Goal: Information Seeking & Learning: Learn about a topic

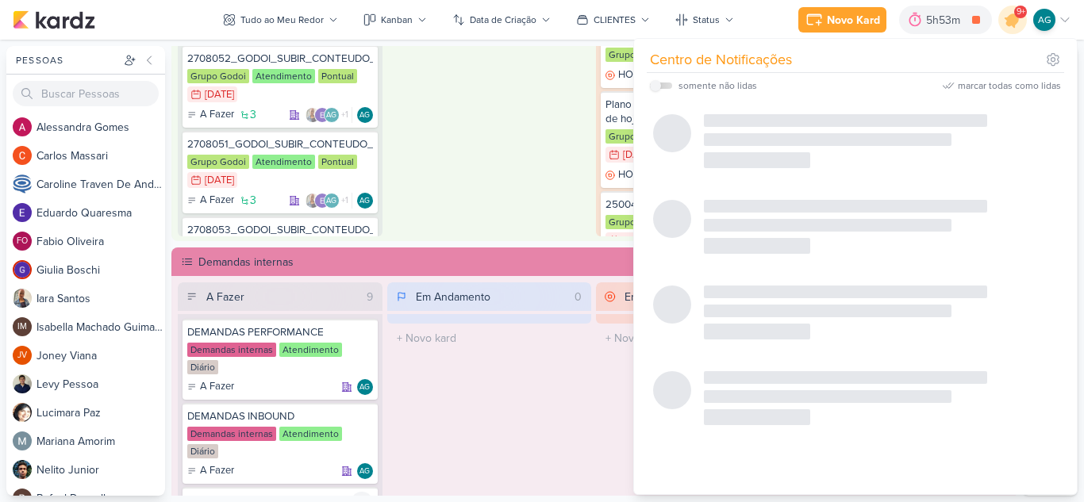
scroll to position [605, 0]
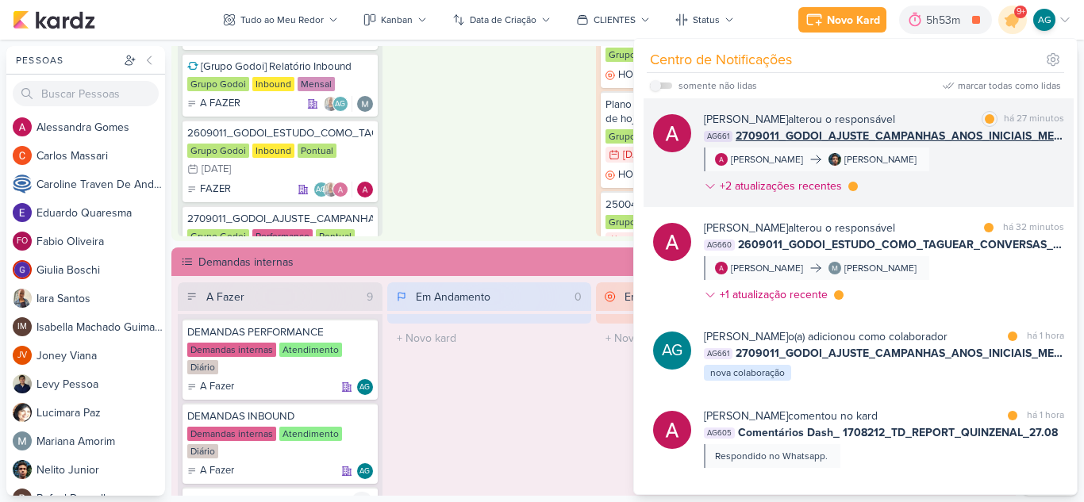
click at [958, 174] on div "[PERSON_NAME] alterou o responsável marcar como lida há 27 minutos AG661 270901…" at bounding box center [884, 156] width 360 height 90
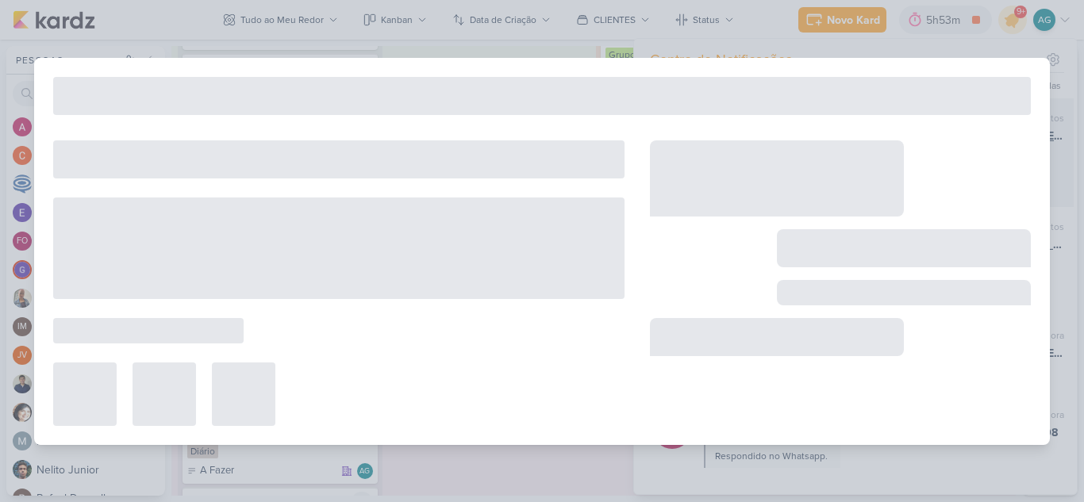
type input "2709011_GODOI_AJUSTE_CAMPANHAS_ANOS_INICIAIS_META_VITAL"
type input "[DATE] 09:00"
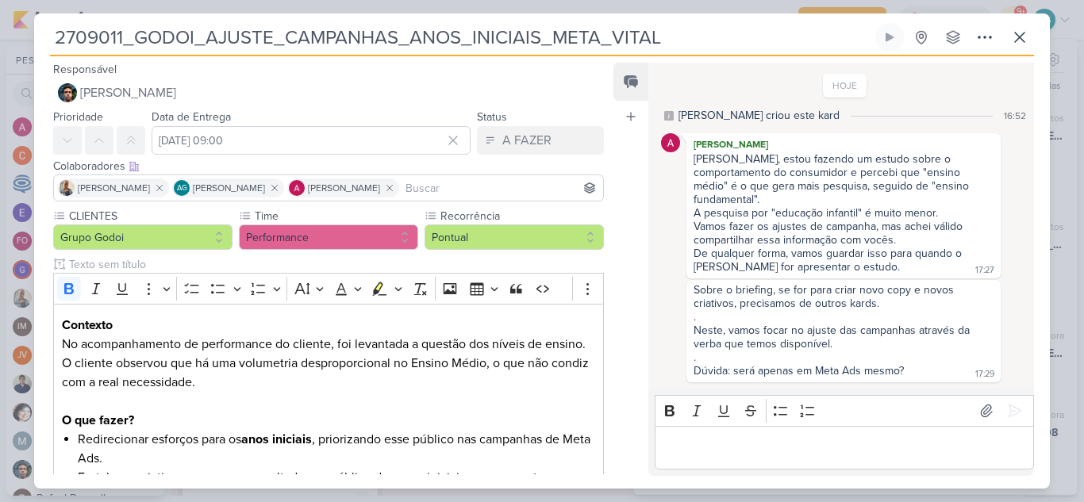
click at [808, 443] on p "Editor editing area: main" at bounding box center [843, 447] width 363 height 19
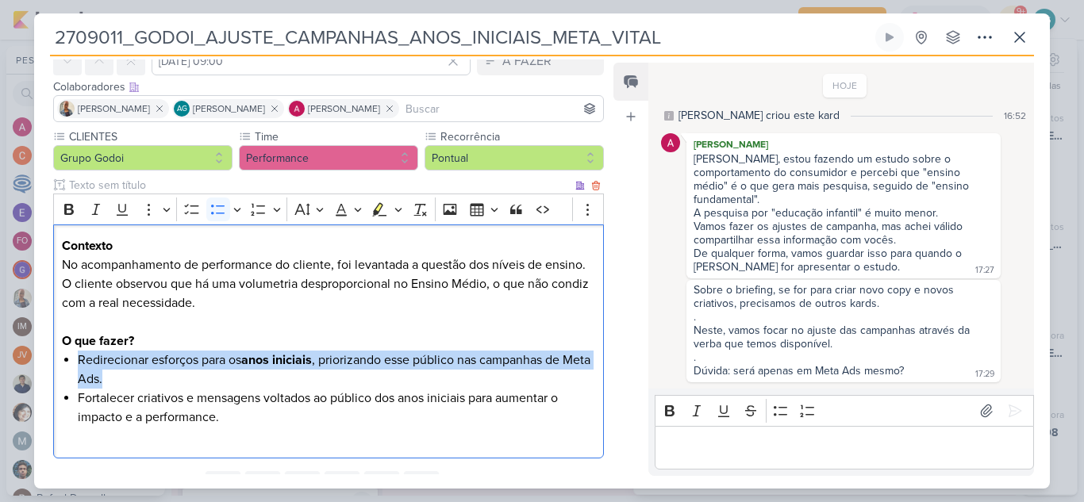
drag, startPoint x: 151, startPoint y: 385, endPoint x: 72, endPoint y: 355, distance: 83.8
click at [72, 355] on div "Contexto No acompanhamento de performance do cliente, foi levantada a questão d…" at bounding box center [328, 342] width 551 height 234
copy li "Redirecionar esforços para os anos iniciais , priorizando esse público nas camp…"
click at [1023, 40] on icon at bounding box center [1019, 37] width 19 height 19
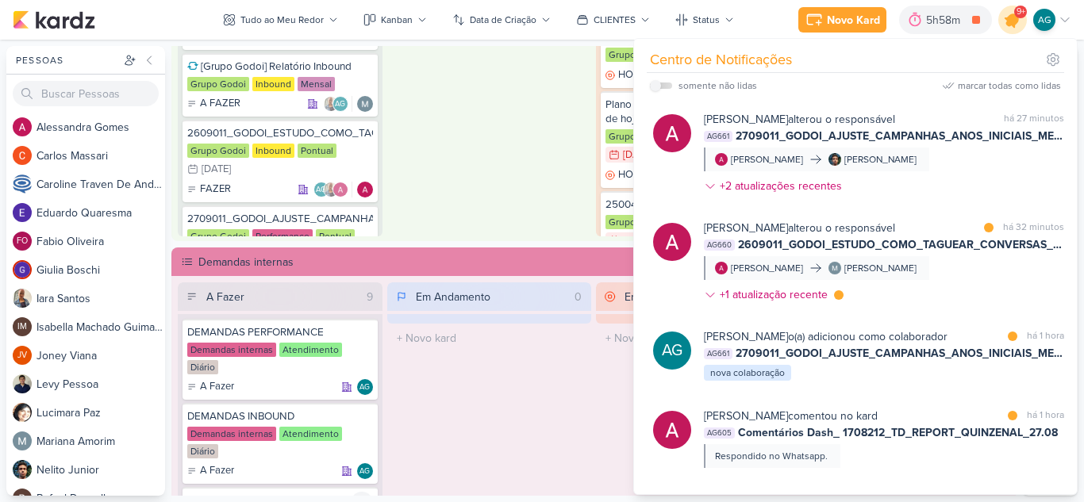
click at [1012, 27] on icon at bounding box center [1012, 19] width 27 height 27
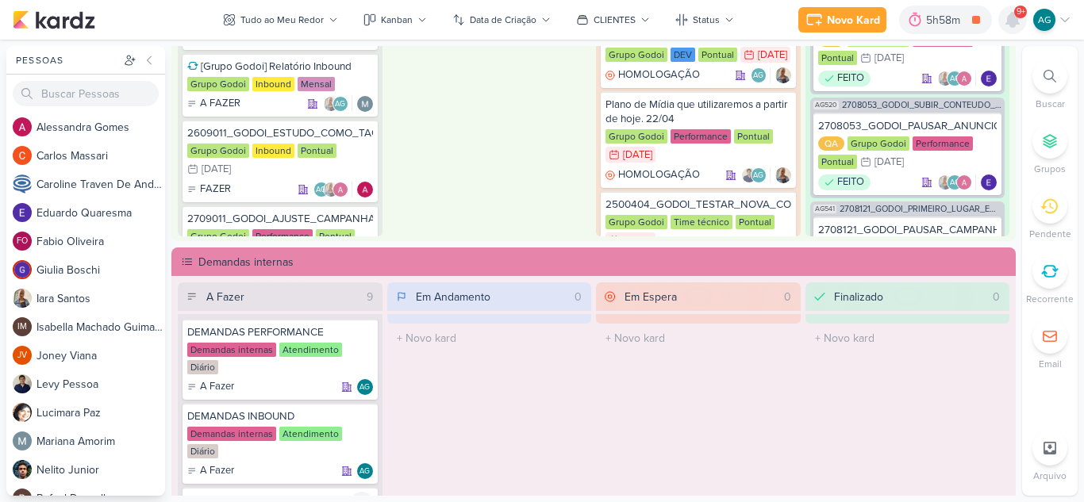
click at [1012, 27] on icon at bounding box center [1012, 20] width 13 height 14
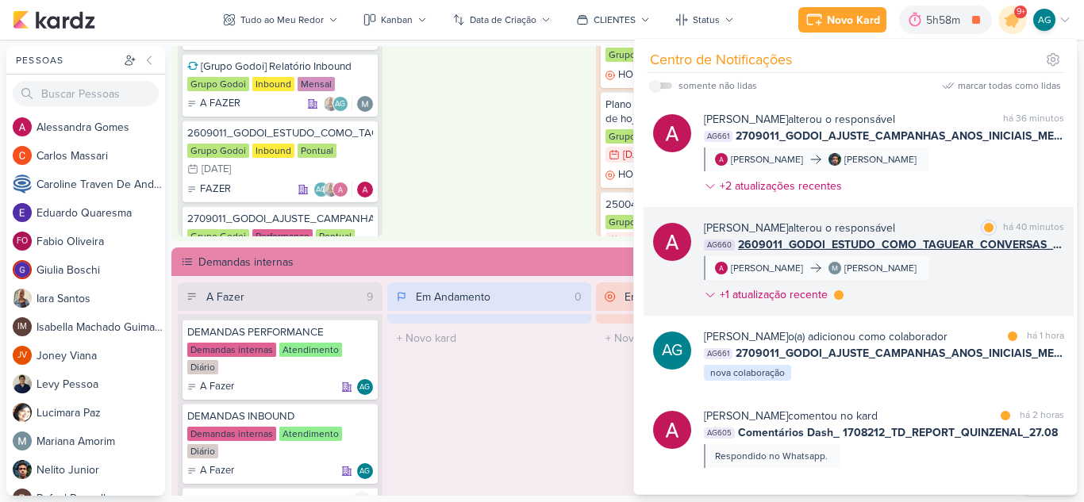
click at [954, 294] on div "[PERSON_NAME] alterou o responsável marcar como lida há 40 minutos AG660 260901…" at bounding box center [884, 265] width 360 height 90
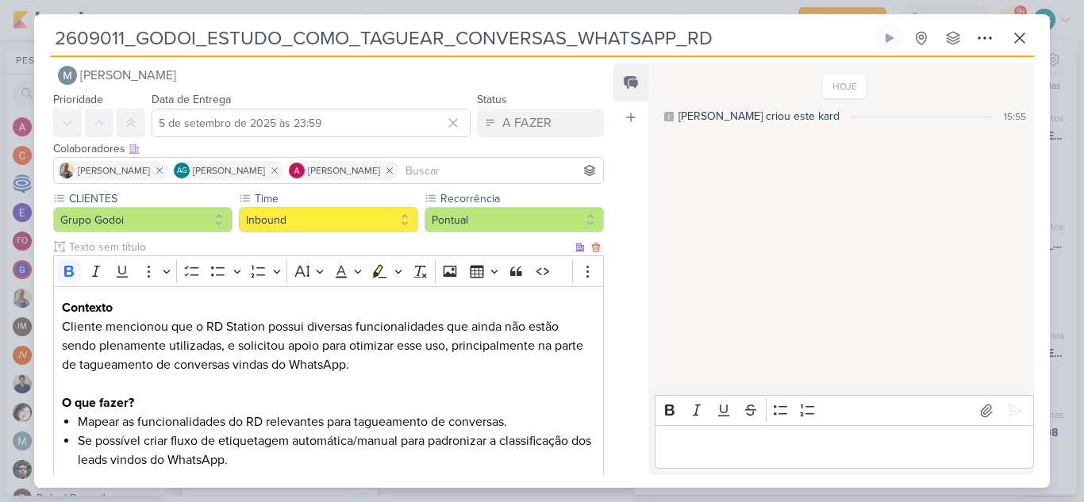
scroll to position [0, 0]
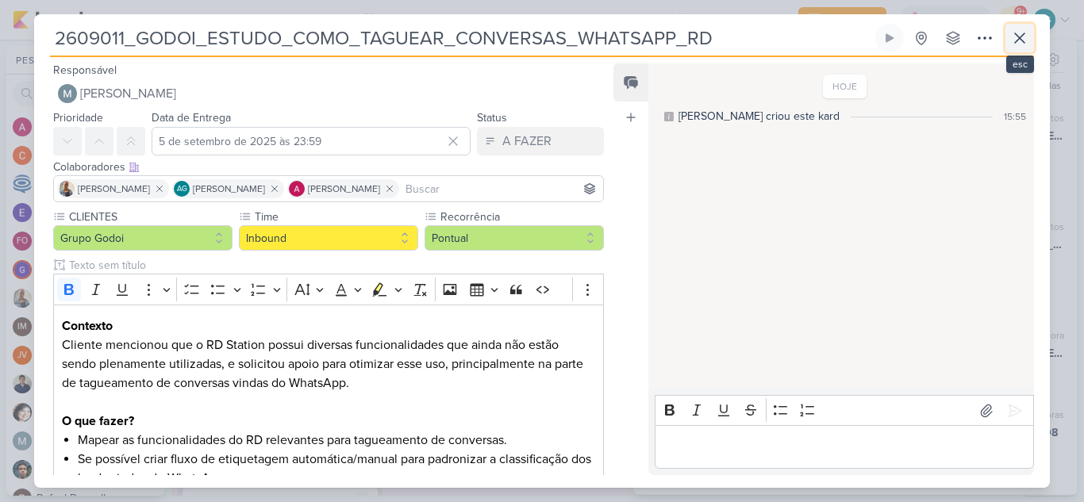
click at [1018, 44] on icon at bounding box center [1019, 38] width 19 height 19
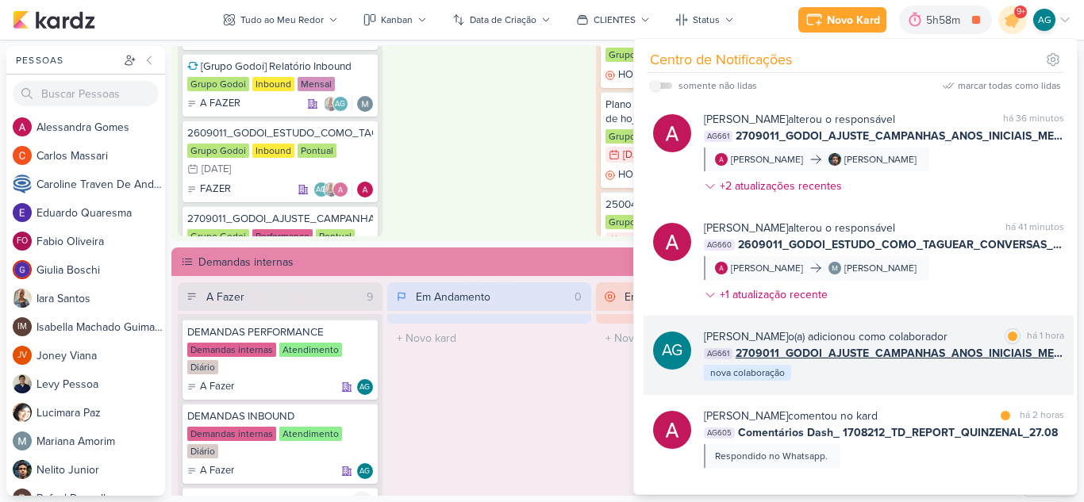
scroll to position [79, 0]
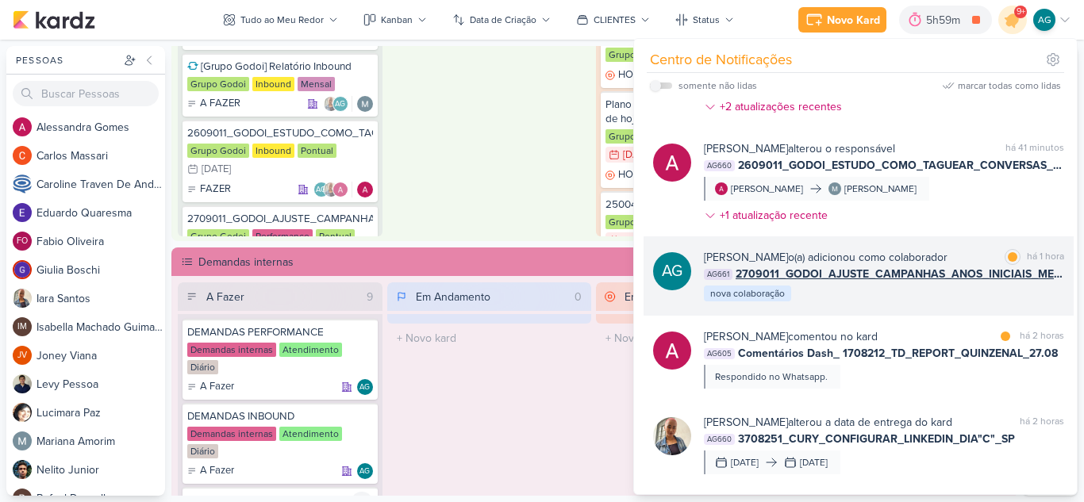
click at [938, 373] on div "[PERSON_NAME] comentou no kard marcar como lida há 2 horas AG605 Comentários Da…" at bounding box center [884, 358] width 360 height 60
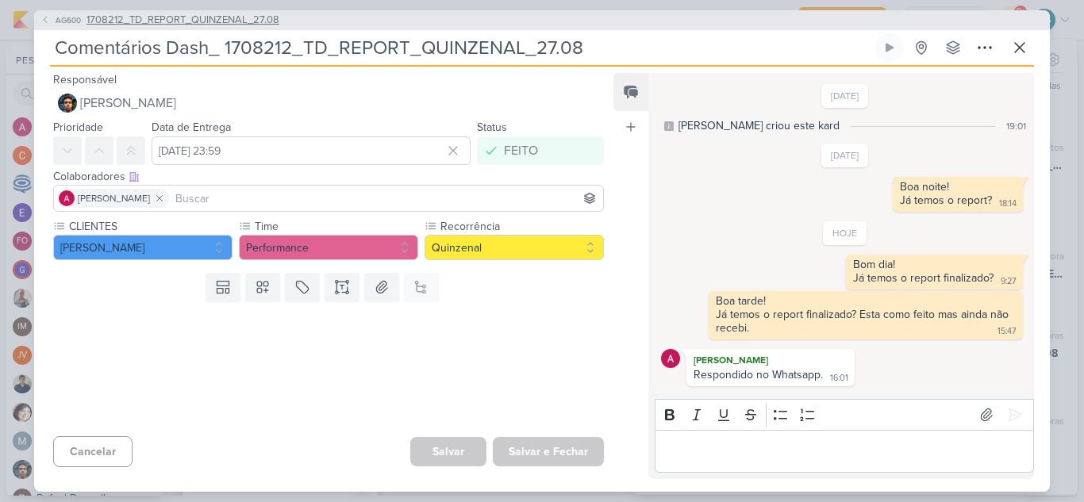
click at [231, 22] on span "1708212_TD_REPORT_QUINZENAL_27.08" at bounding box center [182, 21] width 193 height 16
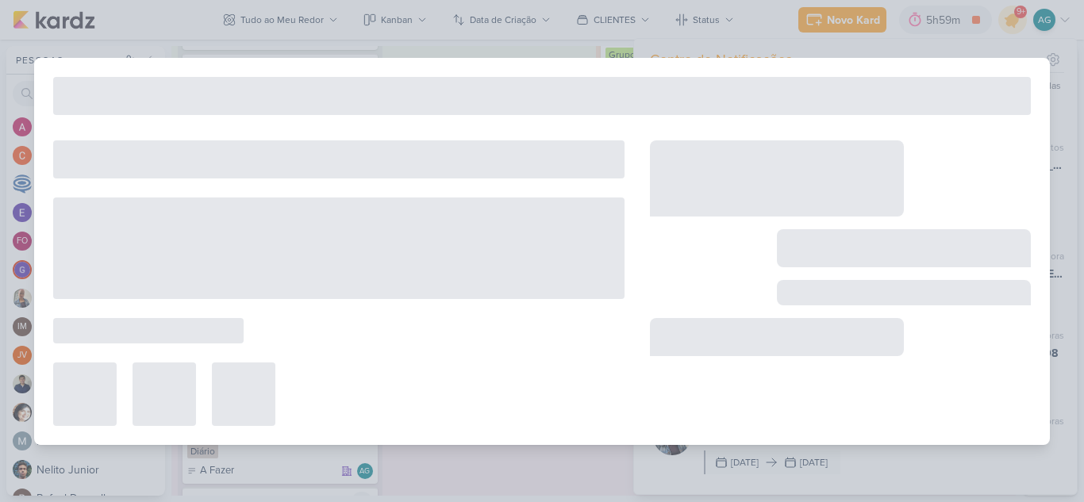
type input "1708212_TD_REPORT_QUINZENAL_27.08"
type input "[DATE] 16:00"
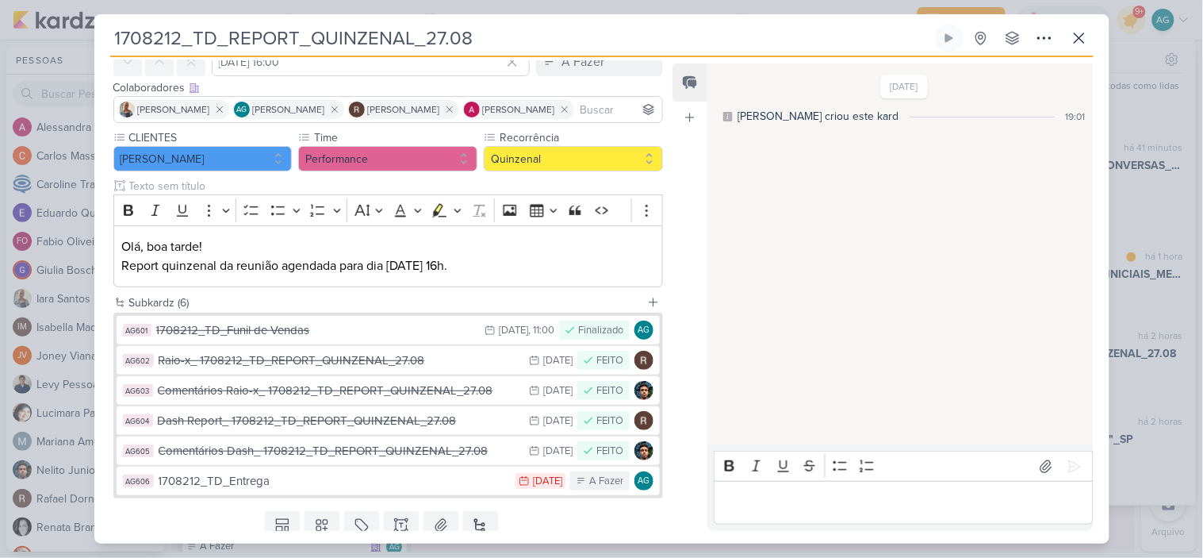
scroll to position [573, 0]
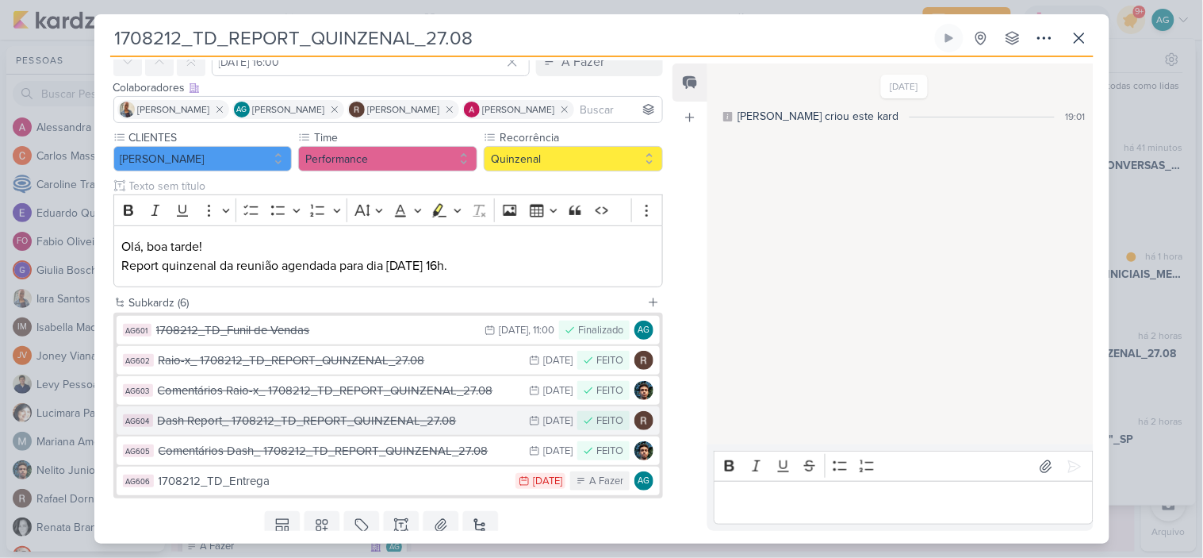
click at [338, 421] on div "Dash Report_ 1708212_TD_REPORT_QUINZENAL_27.08" at bounding box center [340, 421] width 364 height 18
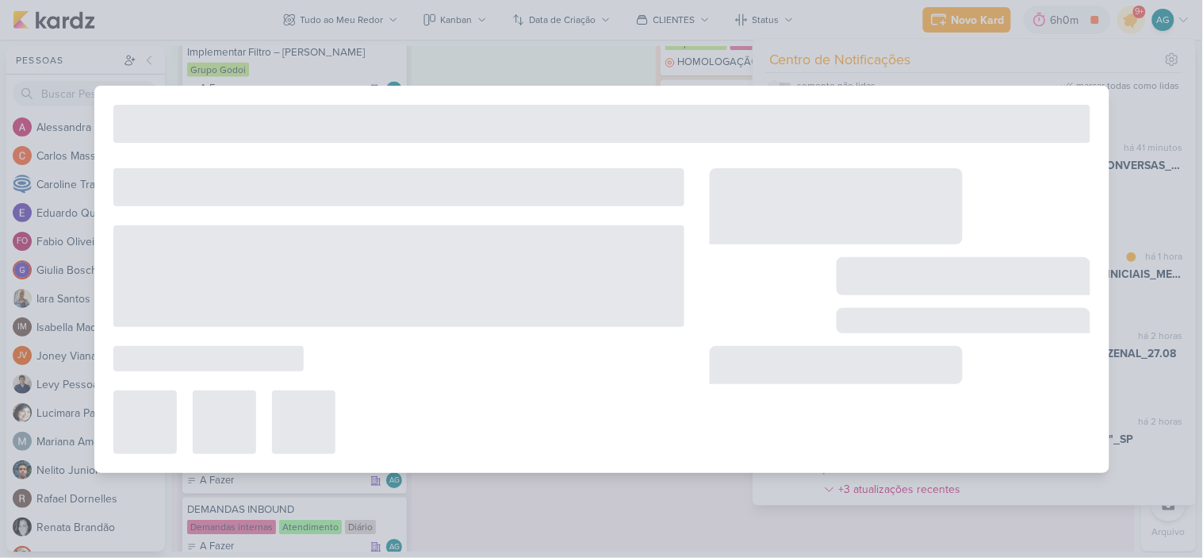
type input "Dash Report_ 1708212_TD_REPORT_QUINZENAL_27.08"
type input "[DATE] 23:59"
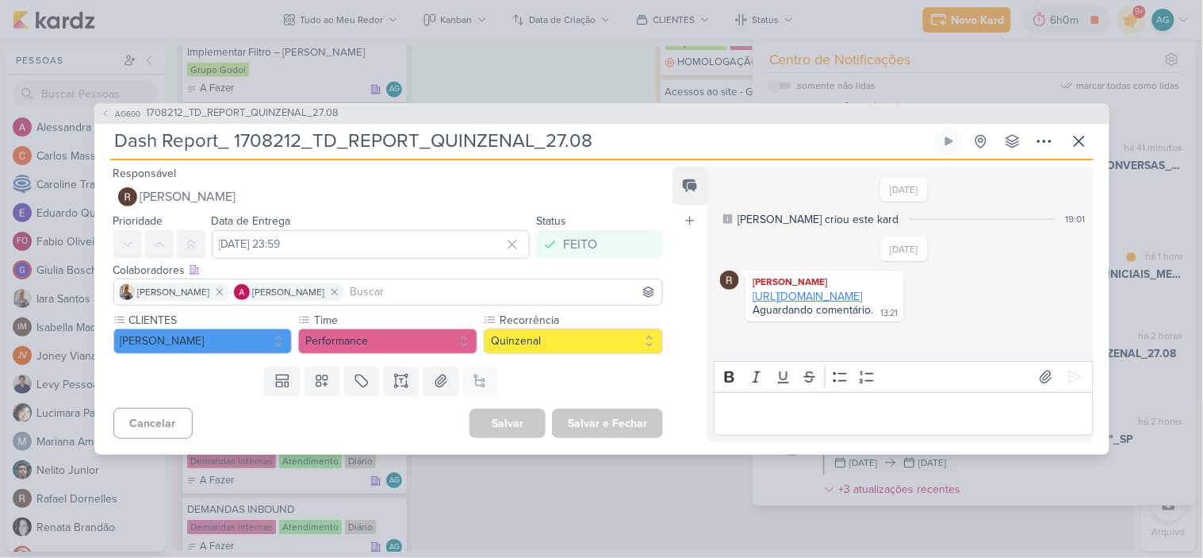
click at [834, 303] on link "[URL][DOMAIN_NAME]" at bounding box center [807, 296] width 109 height 13
click at [1079, 148] on icon at bounding box center [1079, 141] width 19 height 19
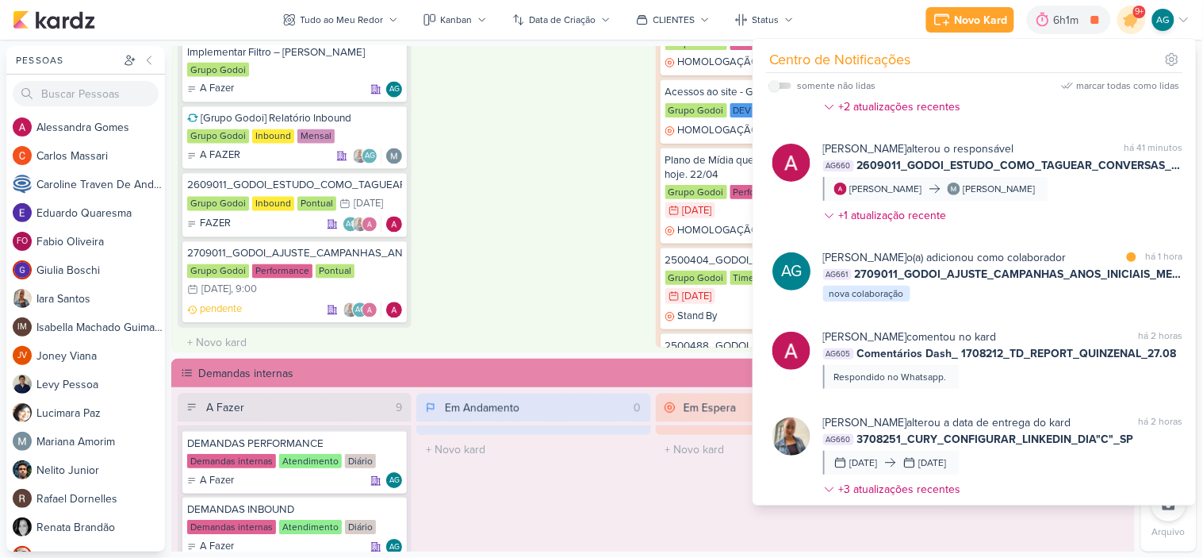
click at [561, 270] on div "Em Andamento 1 2709011_Godoi_Pesquisa comportamento do consumidor Grupo Godoi P…" at bounding box center [533, 113] width 234 height 467
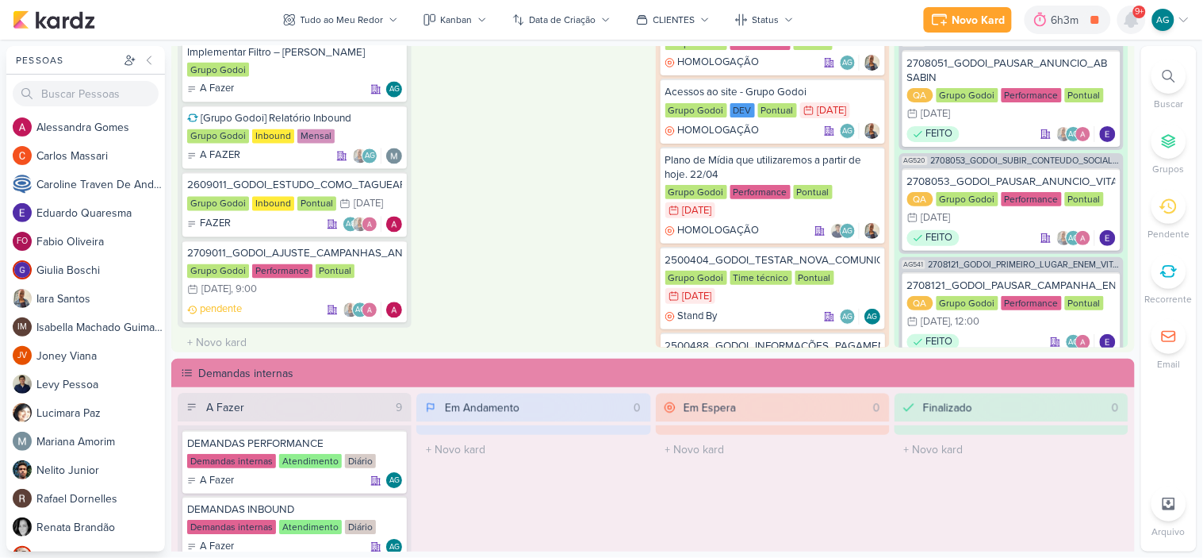
click at [1083, 27] on icon at bounding box center [1132, 19] width 19 height 19
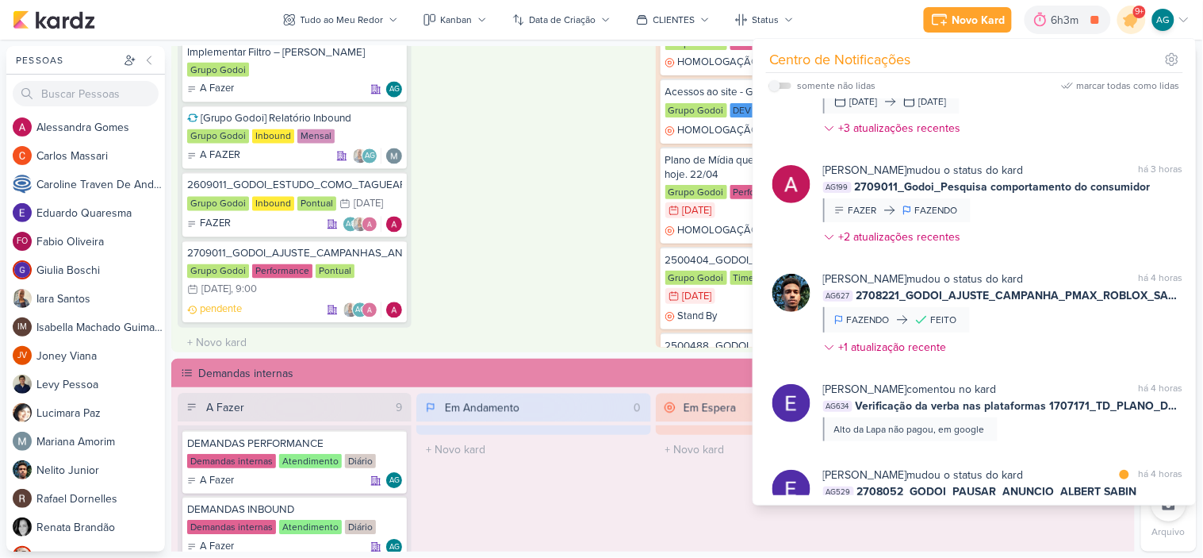
scroll to position [528, 0]
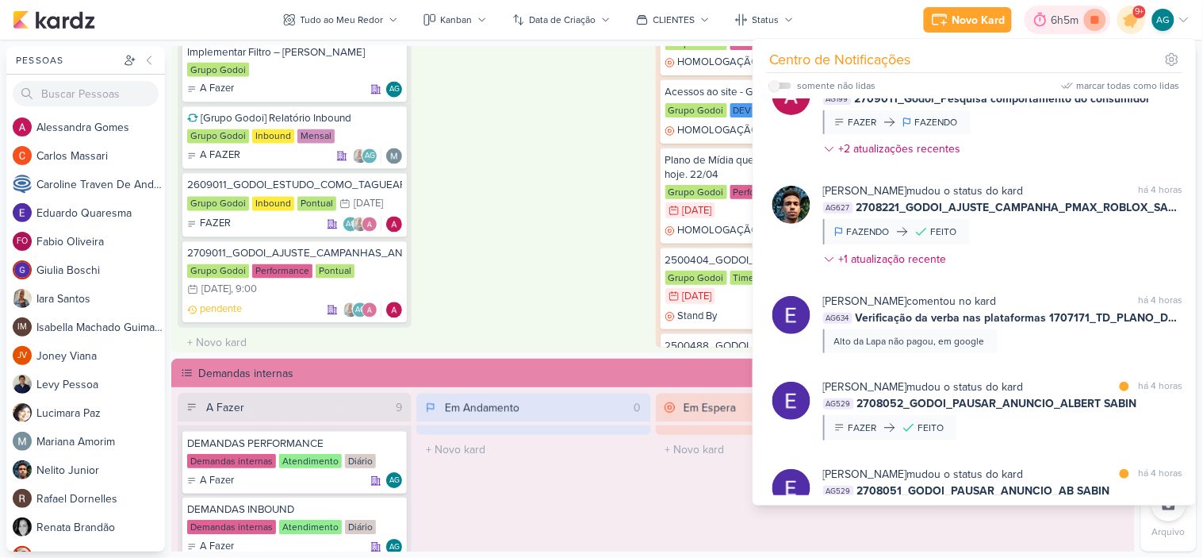
click at [1083, 21] on icon at bounding box center [1096, 20] width 8 height 8
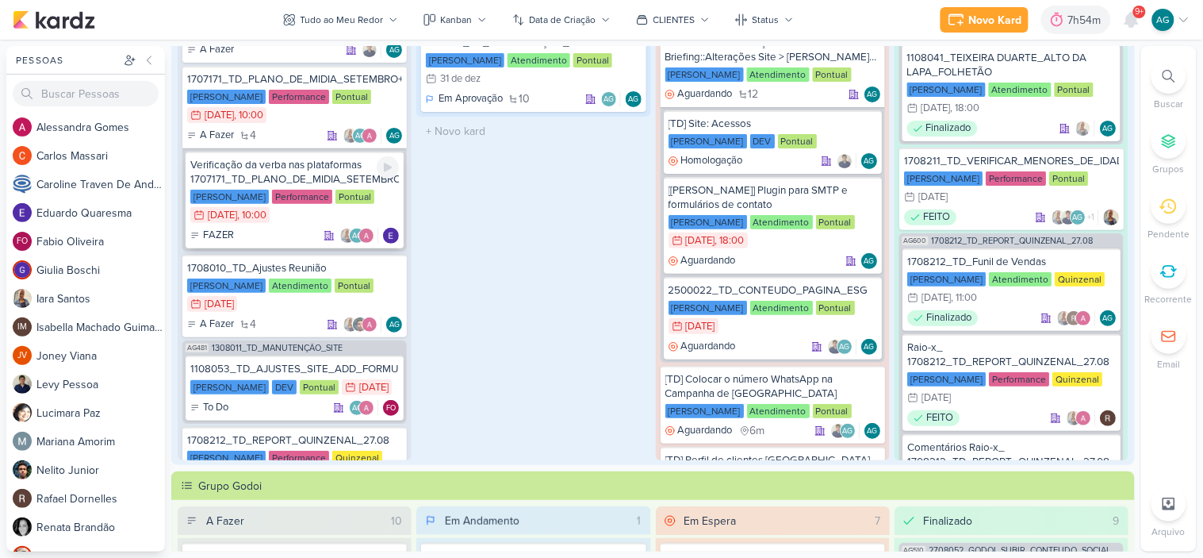
scroll to position [88, 0]
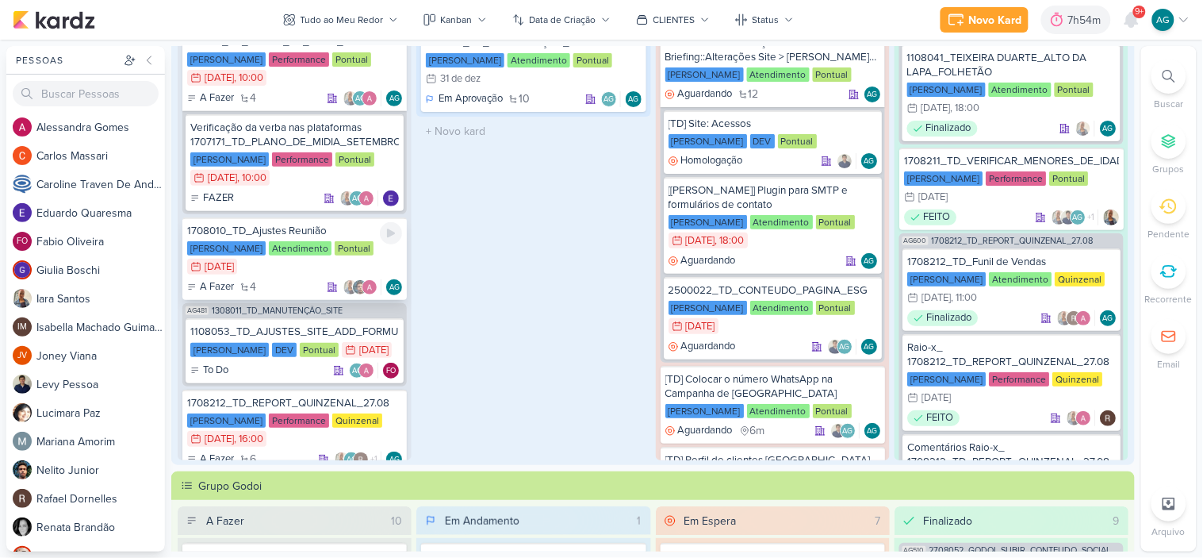
click at [317, 227] on div "1708010_TD_Ajustes Reunião" at bounding box center [294, 231] width 215 height 14
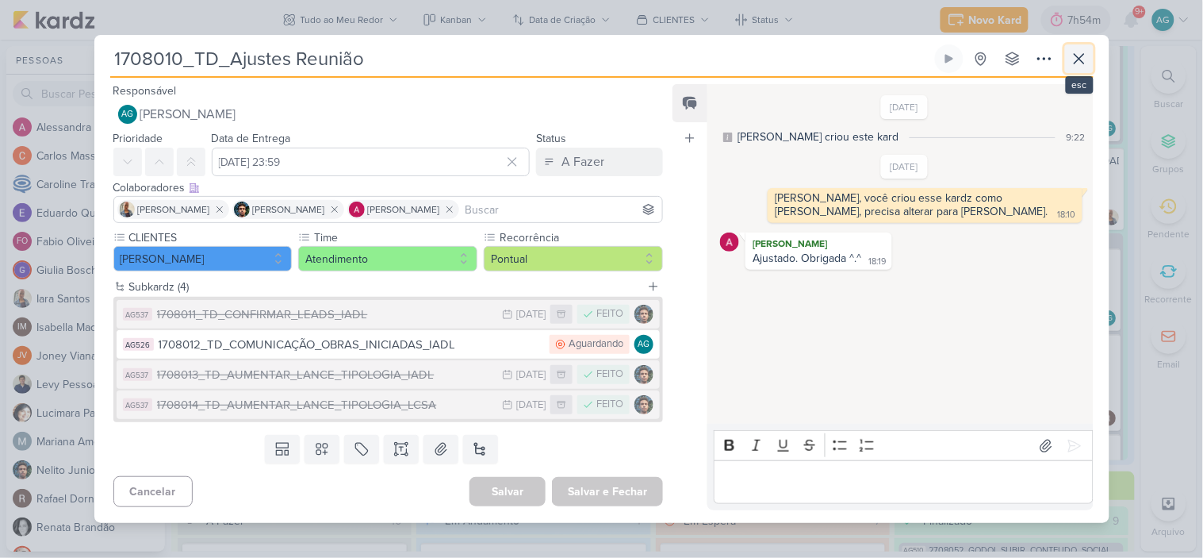
click at [1080, 60] on icon at bounding box center [1079, 58] width 19 height 19
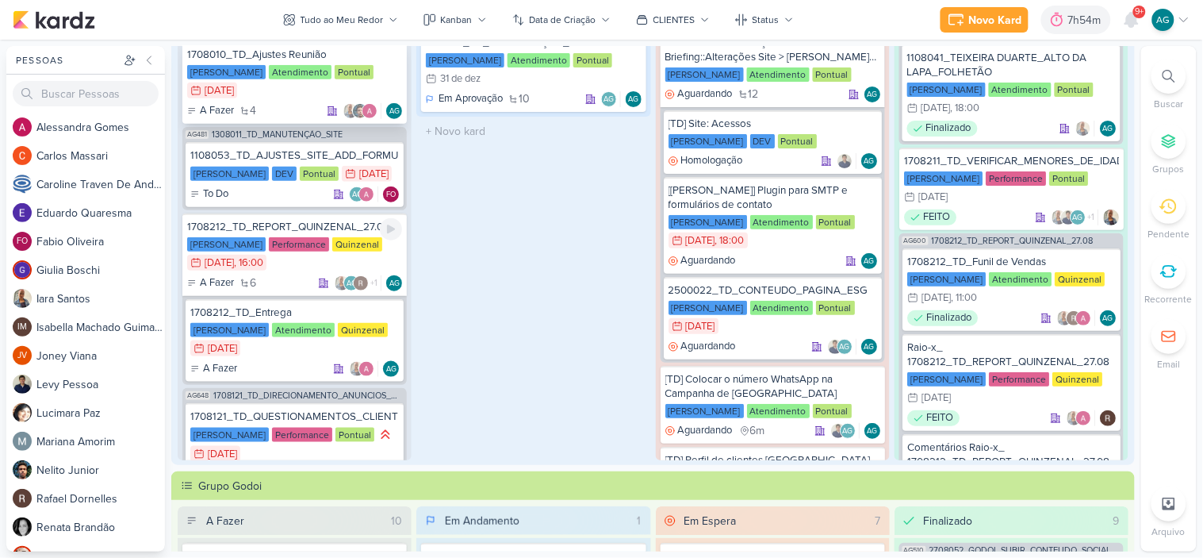
scroll to position [339, 0]
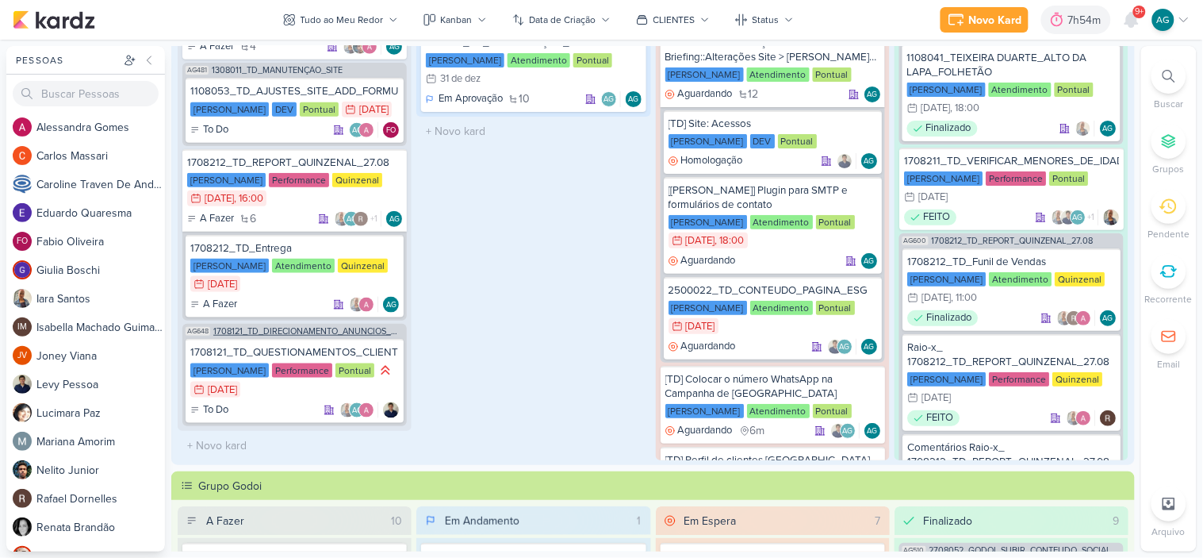
click at [327, 335] on span "1708121_TD_DIRECIONAMENTO_ANUNCIOS_WEBSITE" at bounding box center [308, 331] width 190 height 9
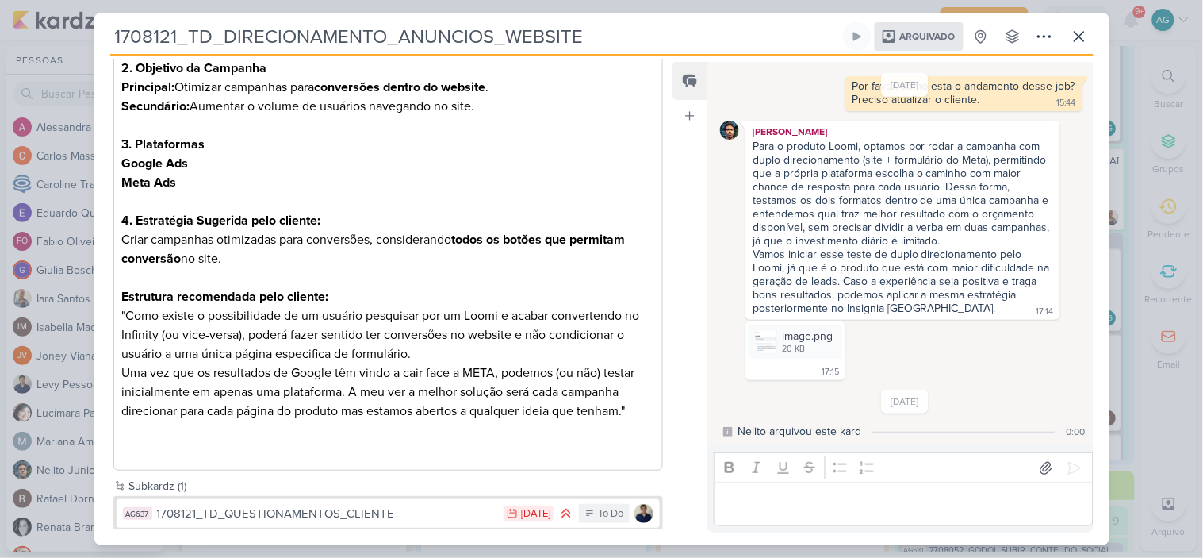
scroll to position [476, 0]
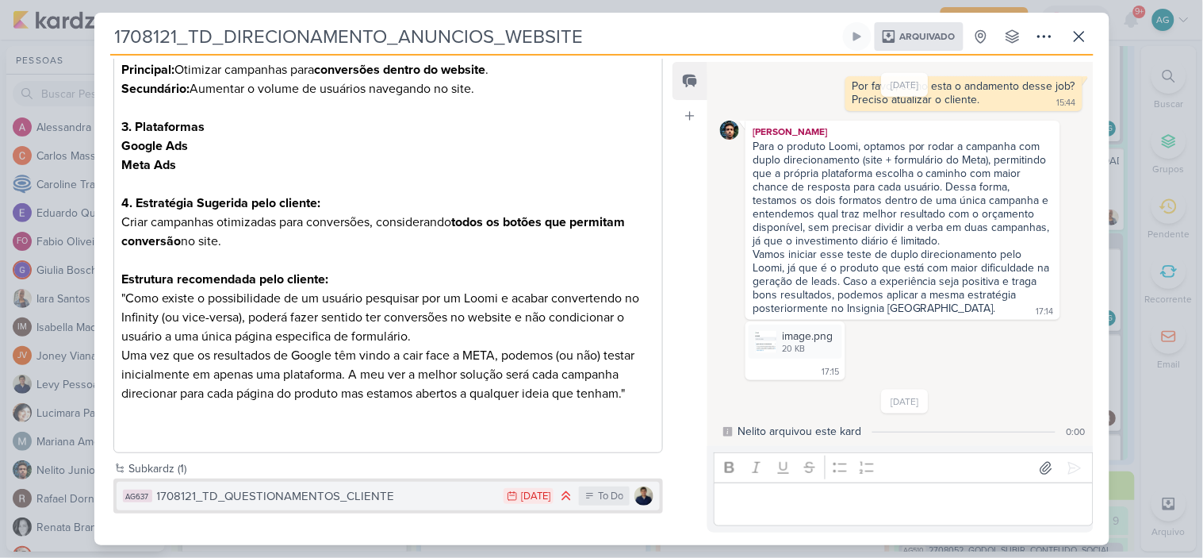
click at [271, 492] on div "1708121_TD_QUESTIONAMENTOS_CLIENTE" at bounding box center [327, 496] width 340 height 18
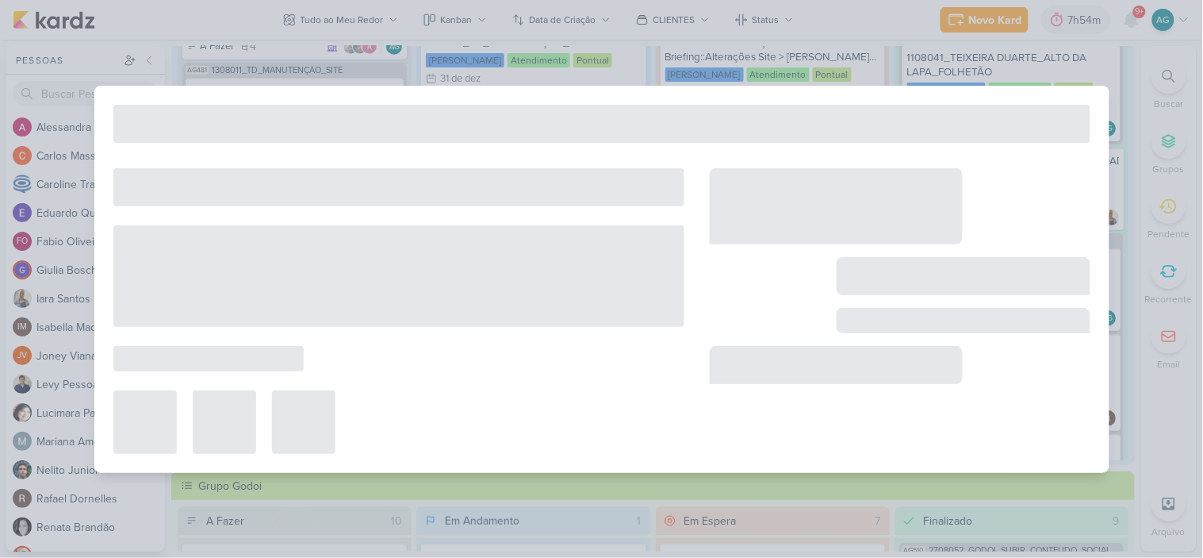
type input "1708121_TD_QUESTIONAMENTOS_CLIENTE"
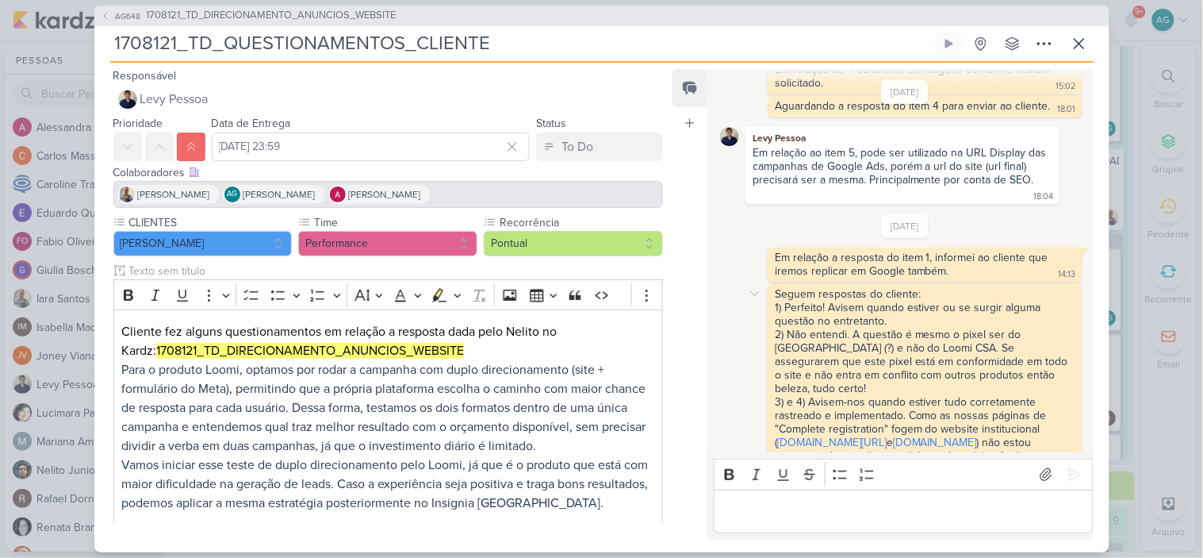
scroll to position [624, 0]
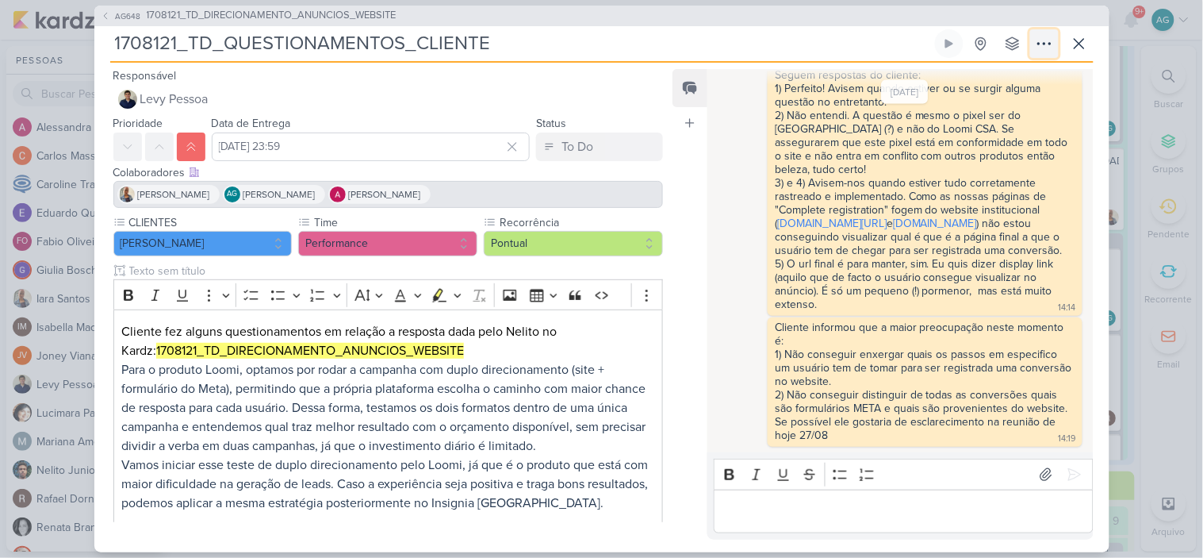
click at [1046, 48] on icon at bounding box center [1044, 43] width 19 height 19
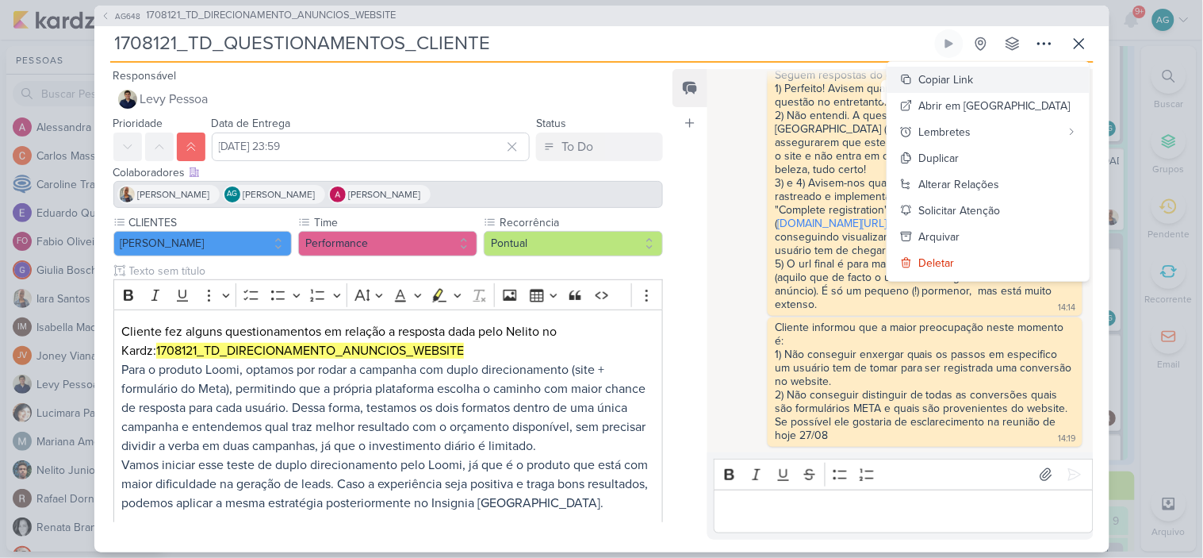
click at [974, 79] on div "Copiar Link" at bounding box center [946, 79] width 55 height 17
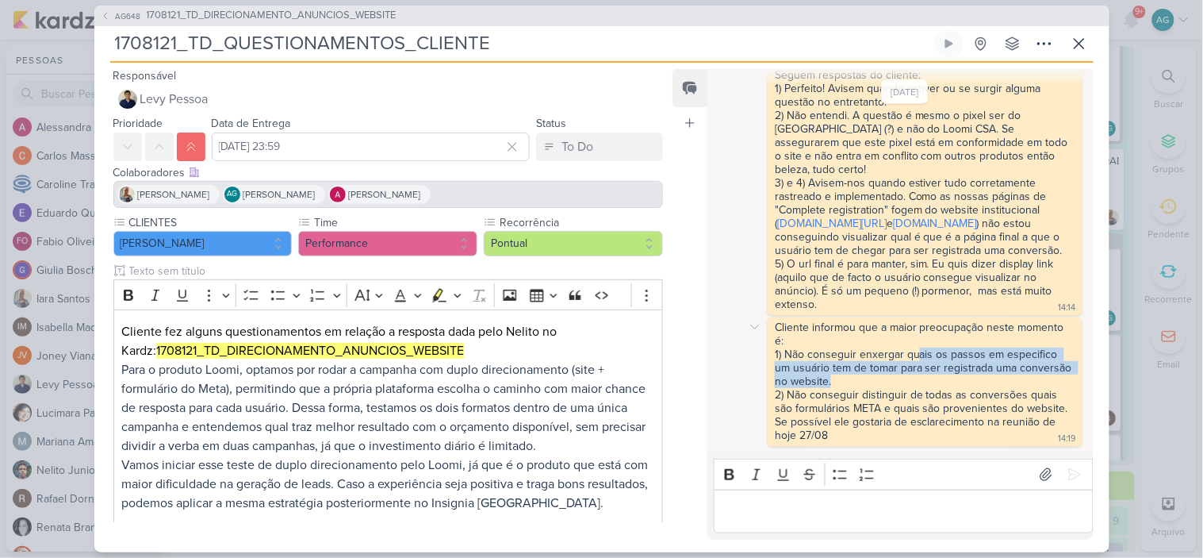
drag, startPoint x: 916, startPoint y: 344, endPoint x: 1058, endPoint y: 374, distance: 144.2
click at [1058, 374] on div "Cliente informou que a maior preocupação neste momento é: 1) Não conseguir enxe…" at bounding box center [925, 368] width 300 height 94
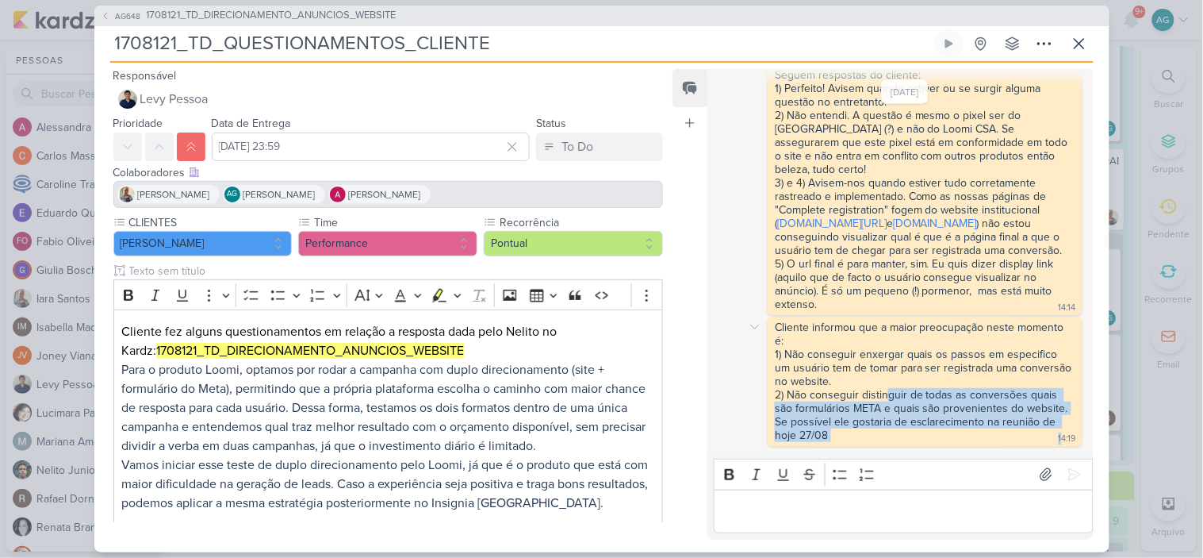
drag, startPoint x: 887, startPoint y: 394, endPoint x: 1055, endPoint y: 441, distance: 174.6
click at [1055, 441] on div "Cliente informou que a maior preocupação neste momento é: 1) Não conseguir enxe…" at bounding box center [925, 381] width 314 height 129
click at [1044, 41] on icon at bounding box center [1044, 43] width 19 height 19
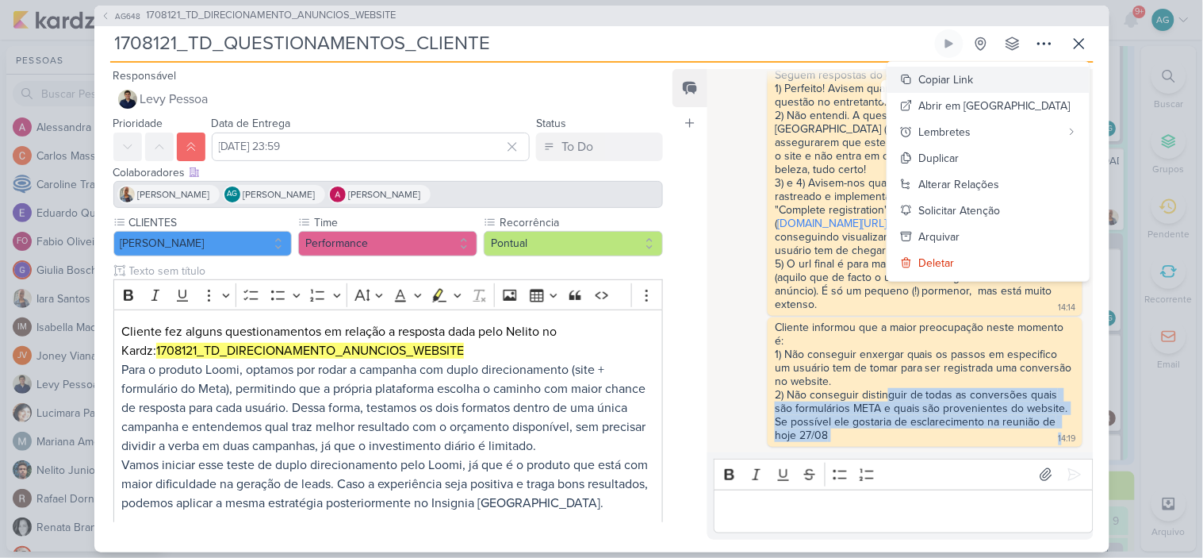
click at [974, 78] on div "Copiar Link" at bounding box center [946, 79] width 55 height 17
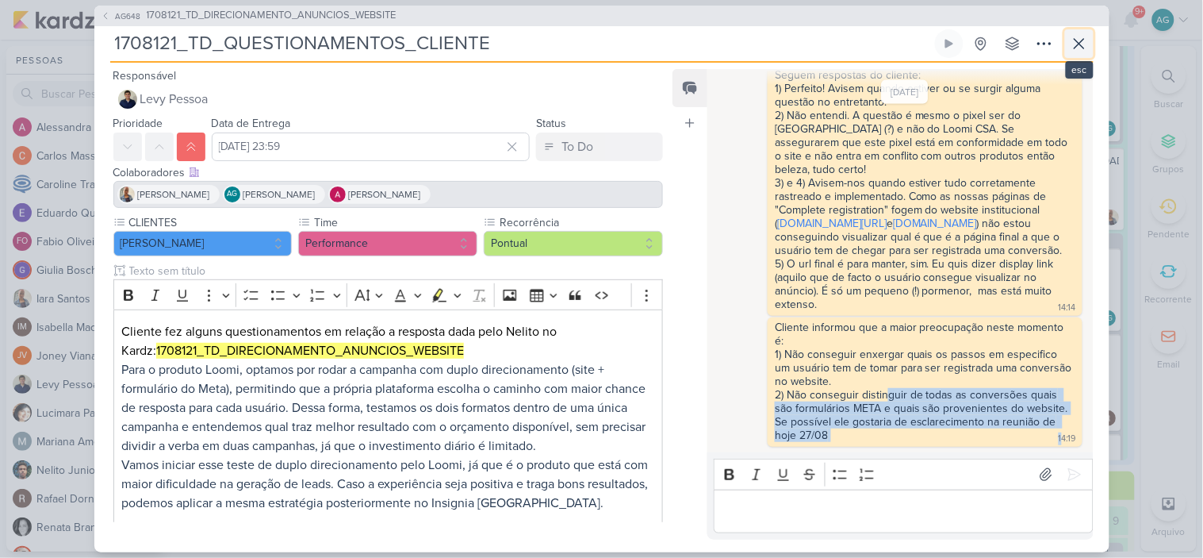
click at [1084, 42] on icon at bounding box center [1079, 43] width 19 height 19
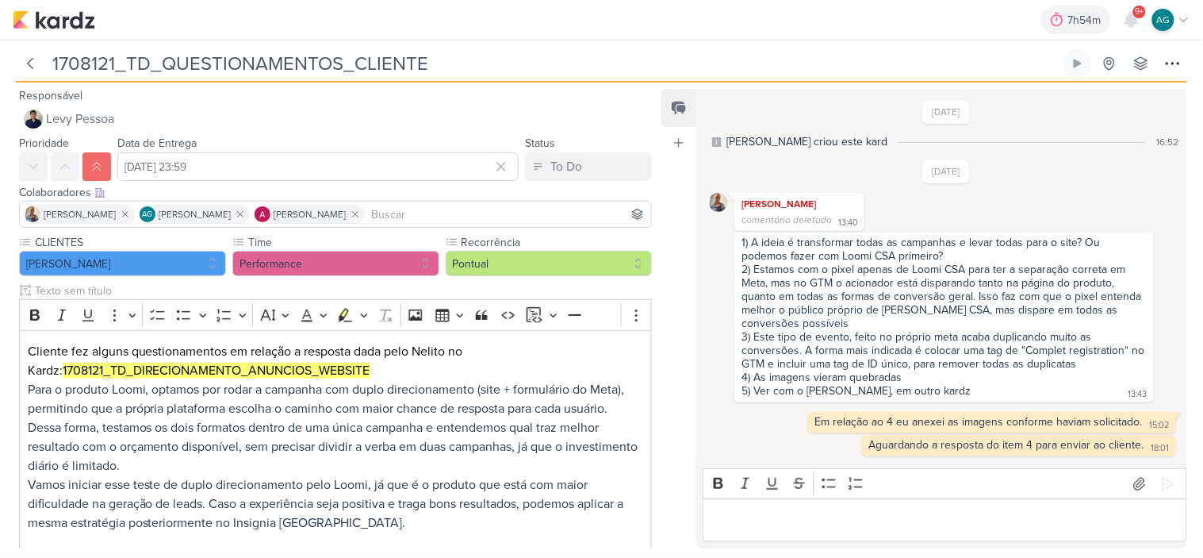
scroll to position [451, 0]
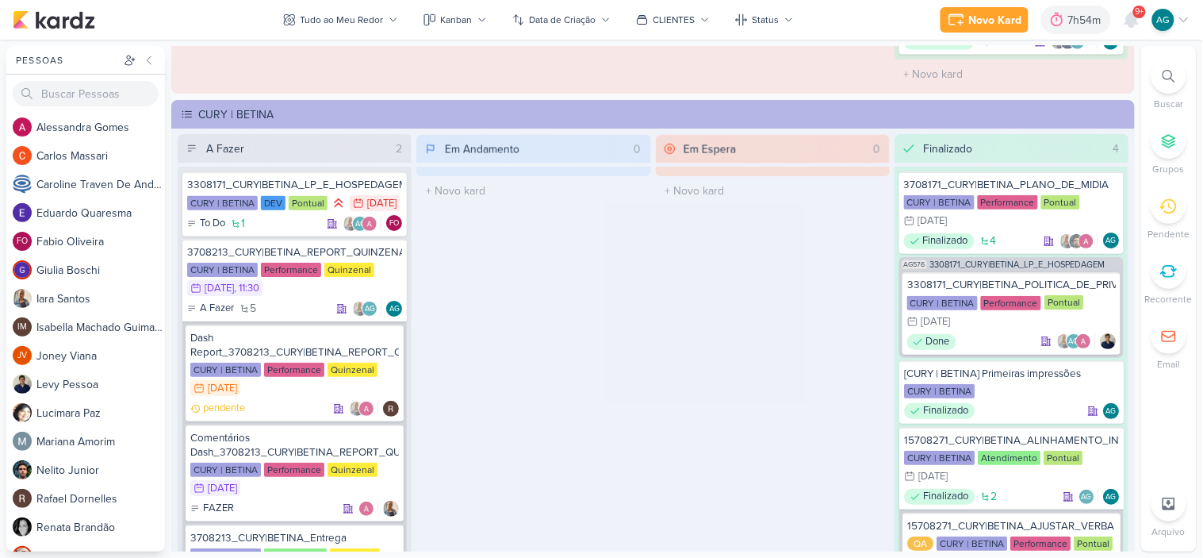
scroll to position [2291, 0]
